Goal: Navigation & Orientation: Find specific page/section

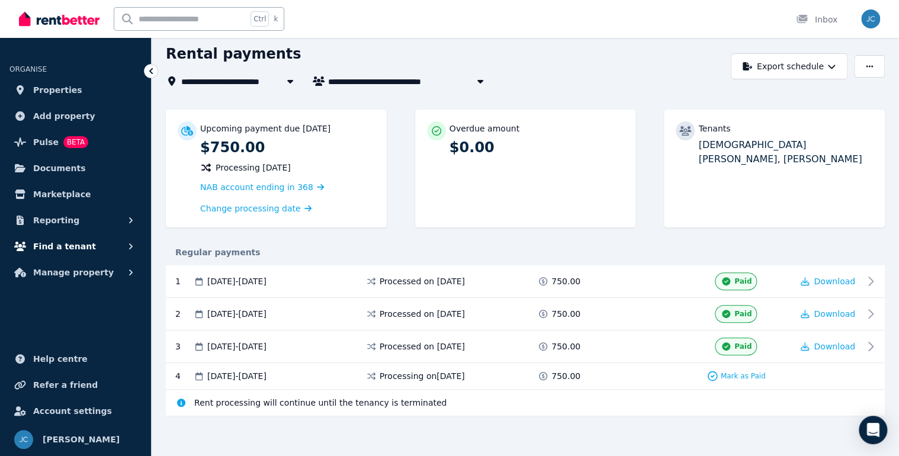
scroll to position [44, 0]
click at [129, 248] on icon "button" at bounding box center [131, 247] width 12 height 12
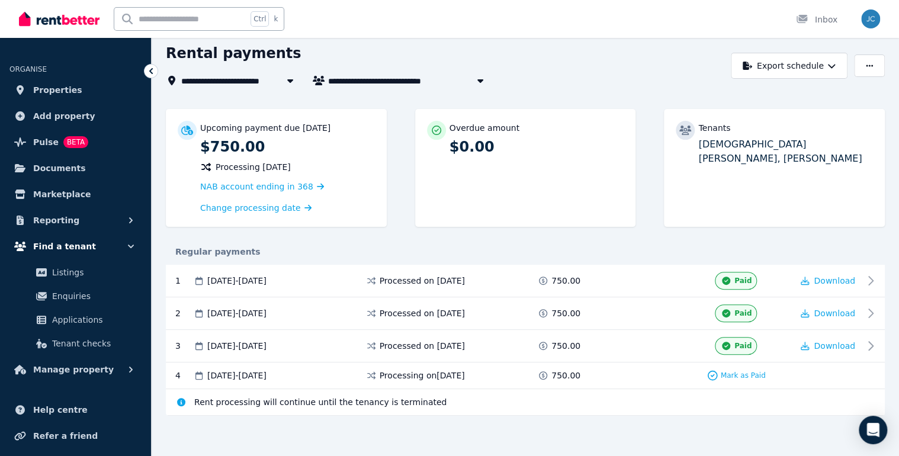
click at [129, 248] on icon "button" at bounding box center [131, 247] width 12 height 12
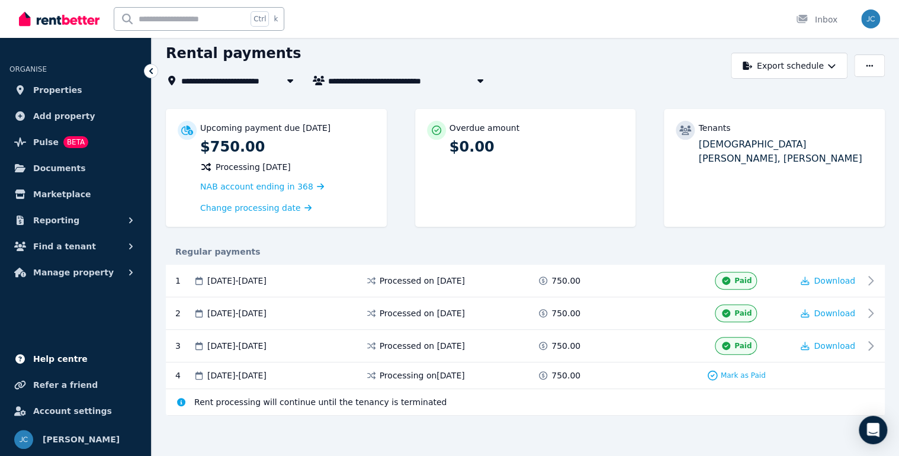
click at [126, 368] on link "Help centre" at bounding box center [75, 359] width 132 height 24
click at [131, 273] on icon "button" at bounding box center [131, 273] width 4 height 6
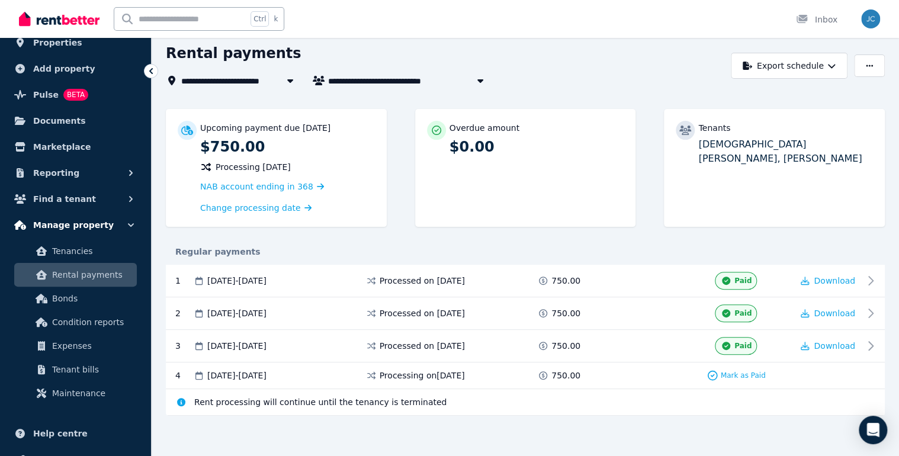
scroll to position [95, 0]
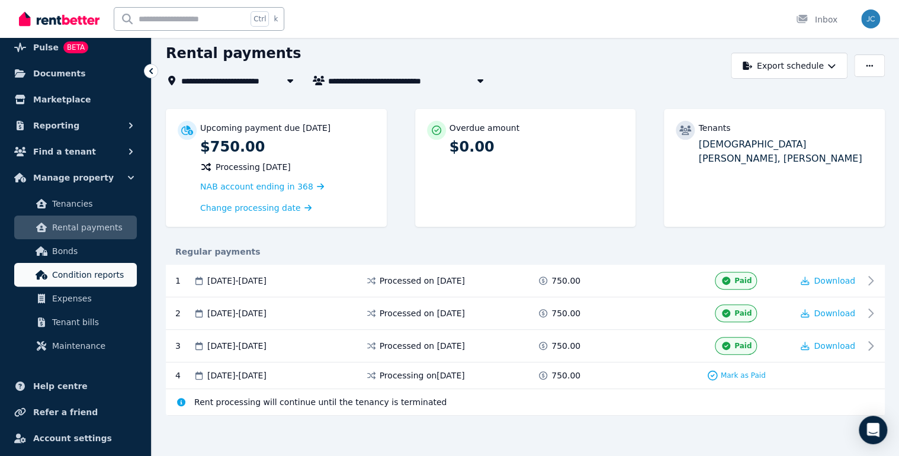
click at [94, 275] on span "Condition reports" at bounding box center [92, 275] width 80 height 14
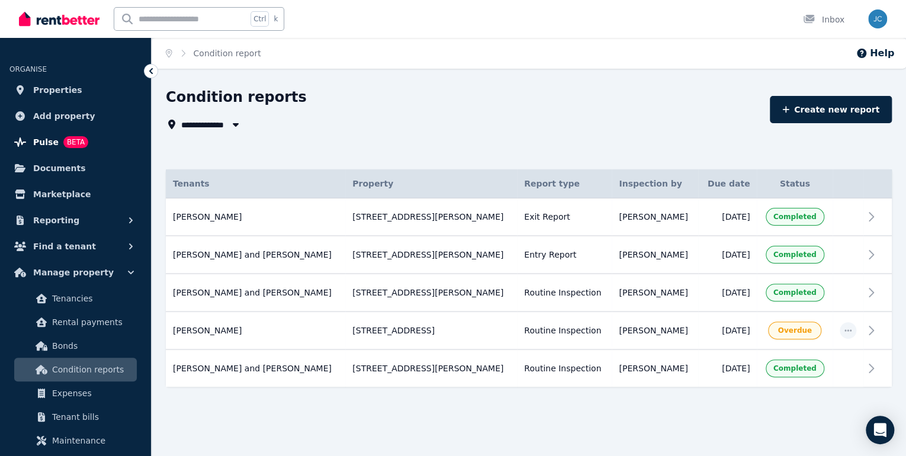
click at [47, 138] on span "Pulse" at bounding box center [45, 142] width 25 height 14
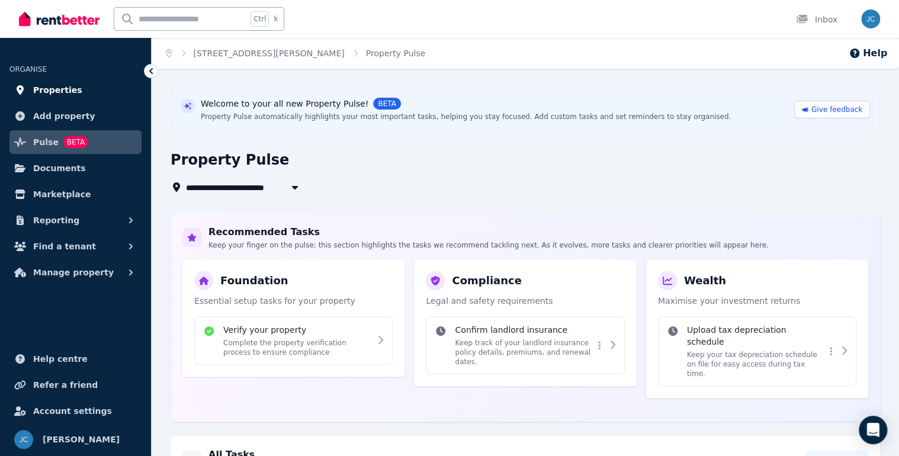
click at [52, 92] on span "Properties" at bounding box center [57, 90] width 49 height 14
